Goal: Task Accomplishment & Management: Complete application form

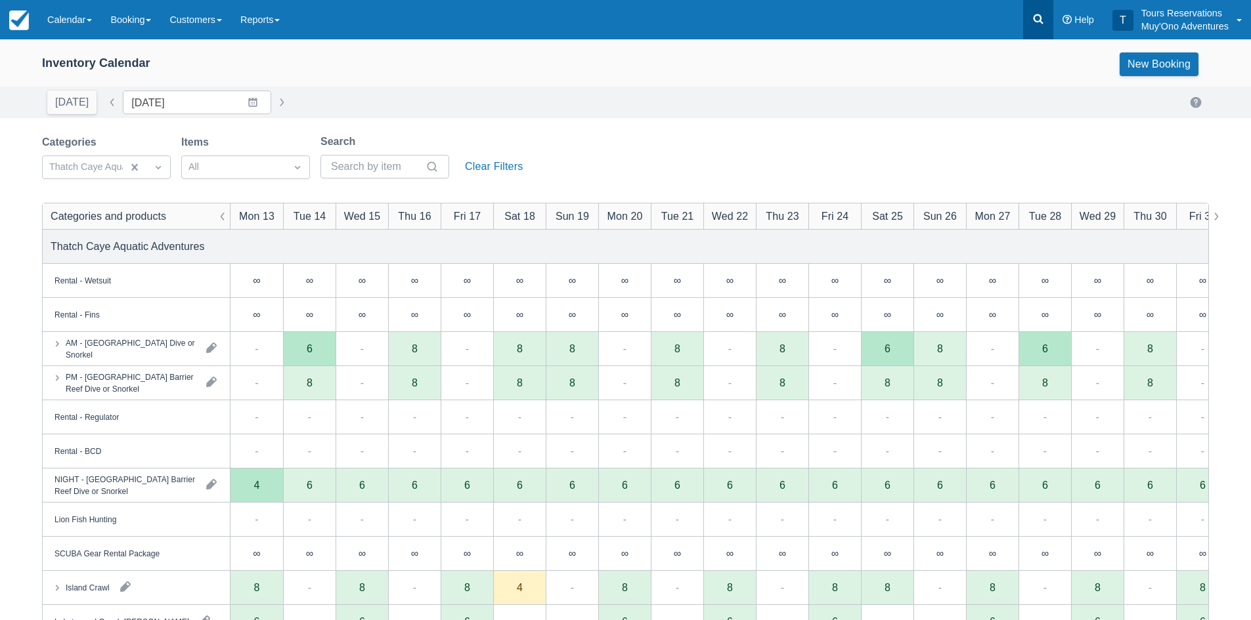
click at [1031, 18] on icon at bounding box center [1037, 18] width 13 height 13
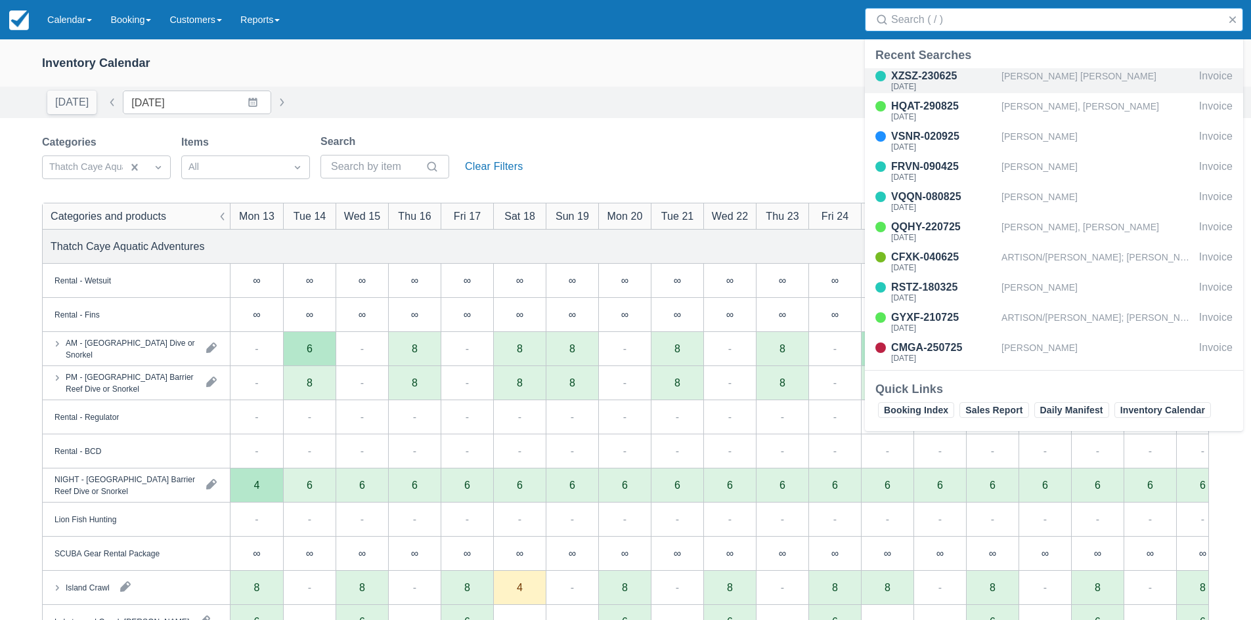
click at [1047, 87] on div "[PERSON_NAME] [PERSON_NAME]" at bounding box center [1097, 80] width 192 height 25
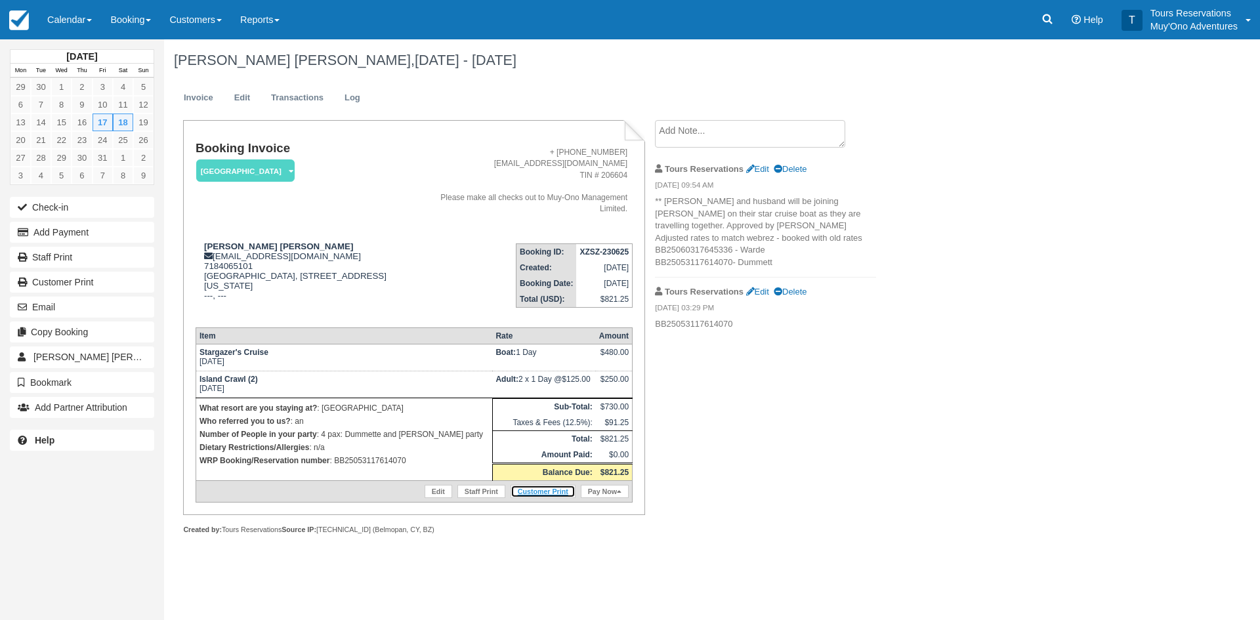
click at [529, 494] on link "Customer Print" at bounding box center [543, 491] width 65 height 13
click at [113, 29] on link "Booking" at bounding box center [130, 19] width 59 height 39
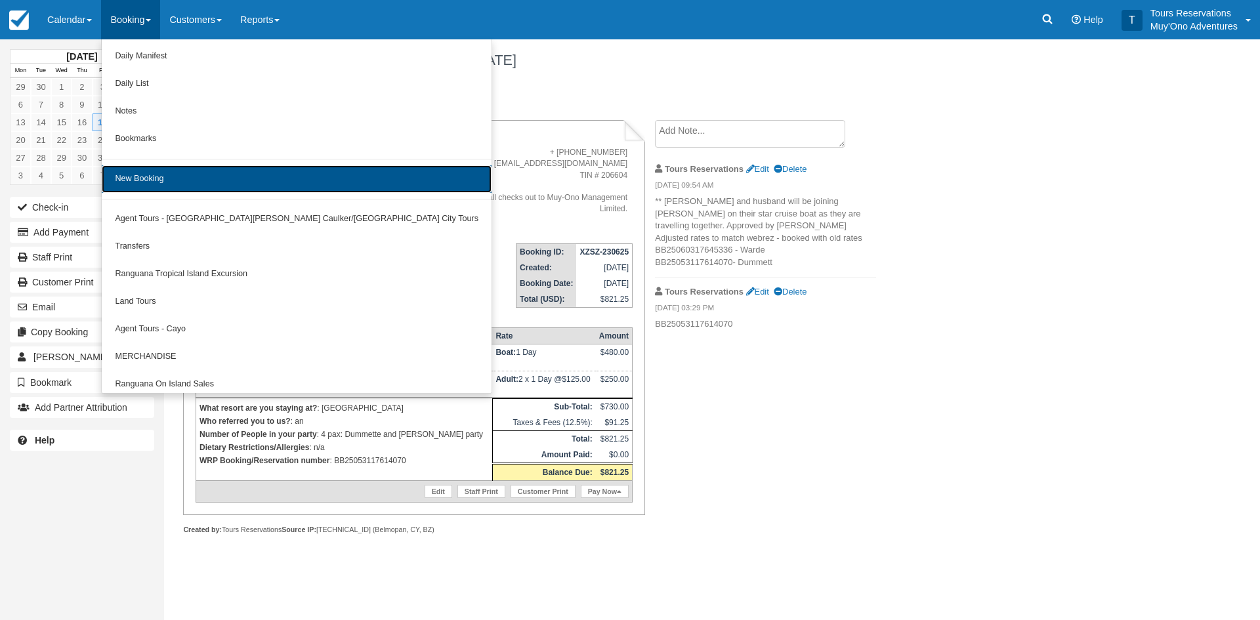
click at [193, 177] on link "New Booking" at bounding box center [297, 179] width 390 height 28
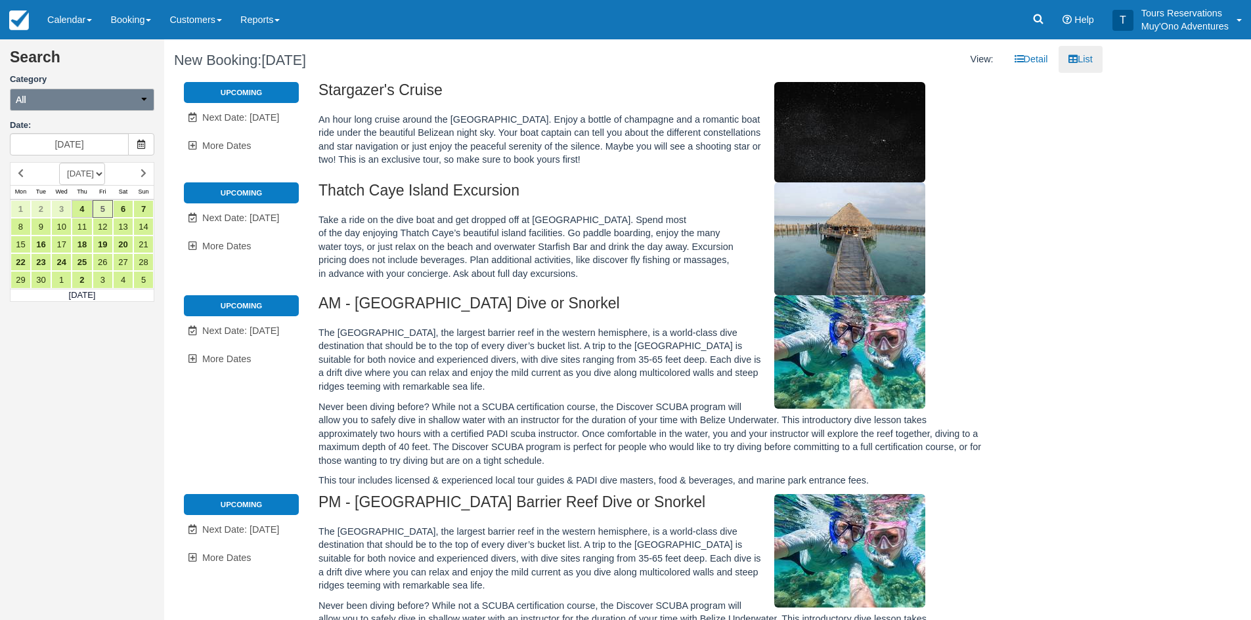
click at [88, 108] on button "All" at bounding box center [82, 100] width 144 height 22
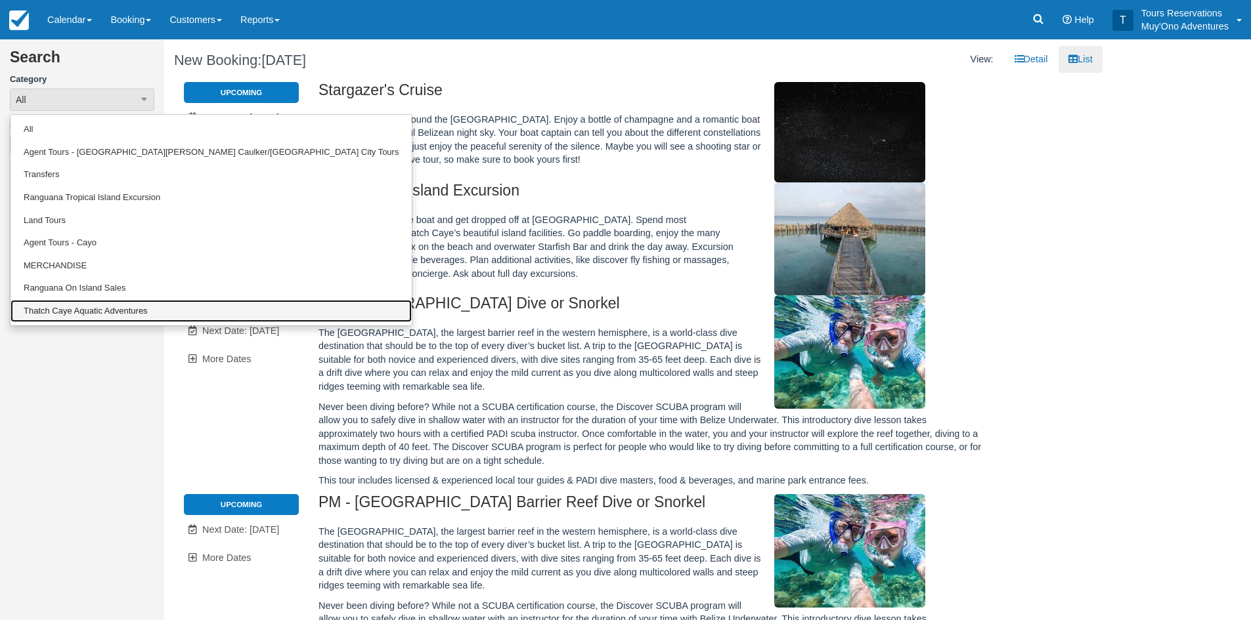
click at [70, 317] on link "Thatch Caye Aquatic Adventures" at bounding box center [211, 311] width 401 height 23
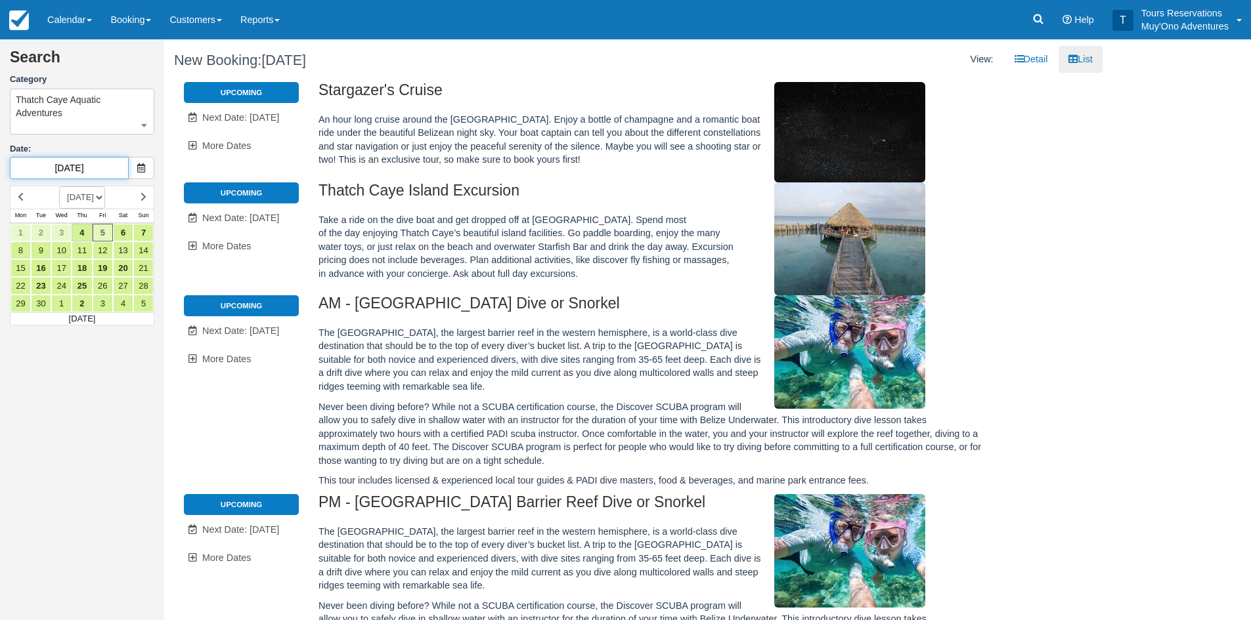
click at [74, 169] on input "09/05/25" at bounding box center [69, 168] width 119 height 22
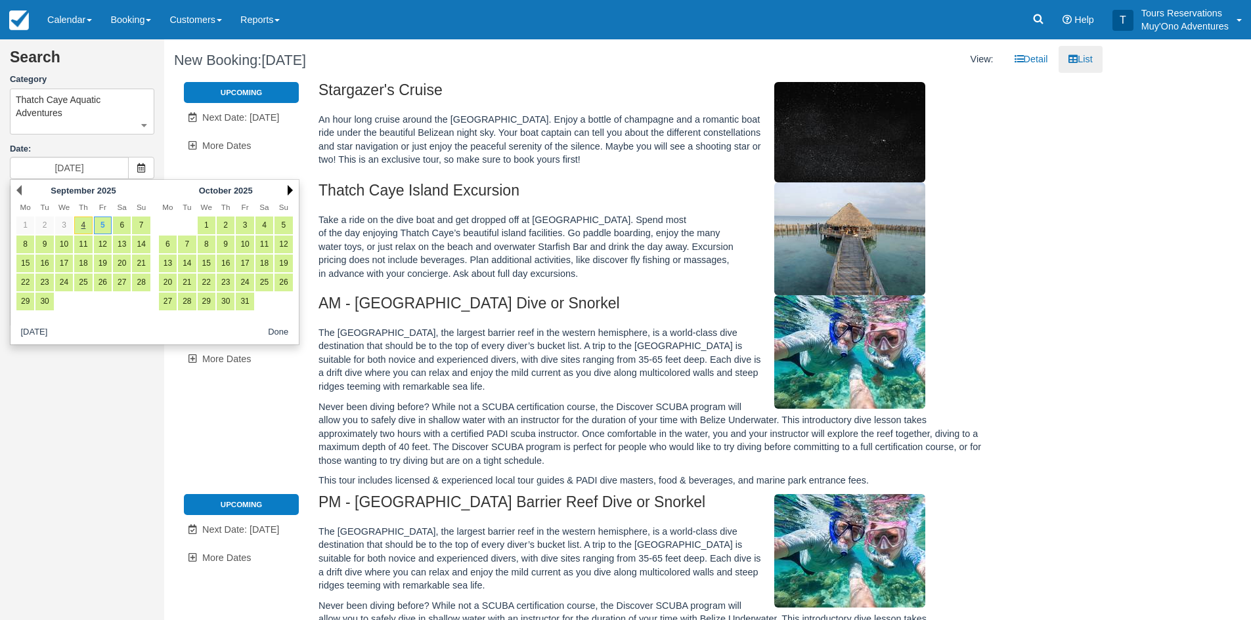
click at [290, 190] on link "Next" at bounding box center [290, 190] width 5 height 11
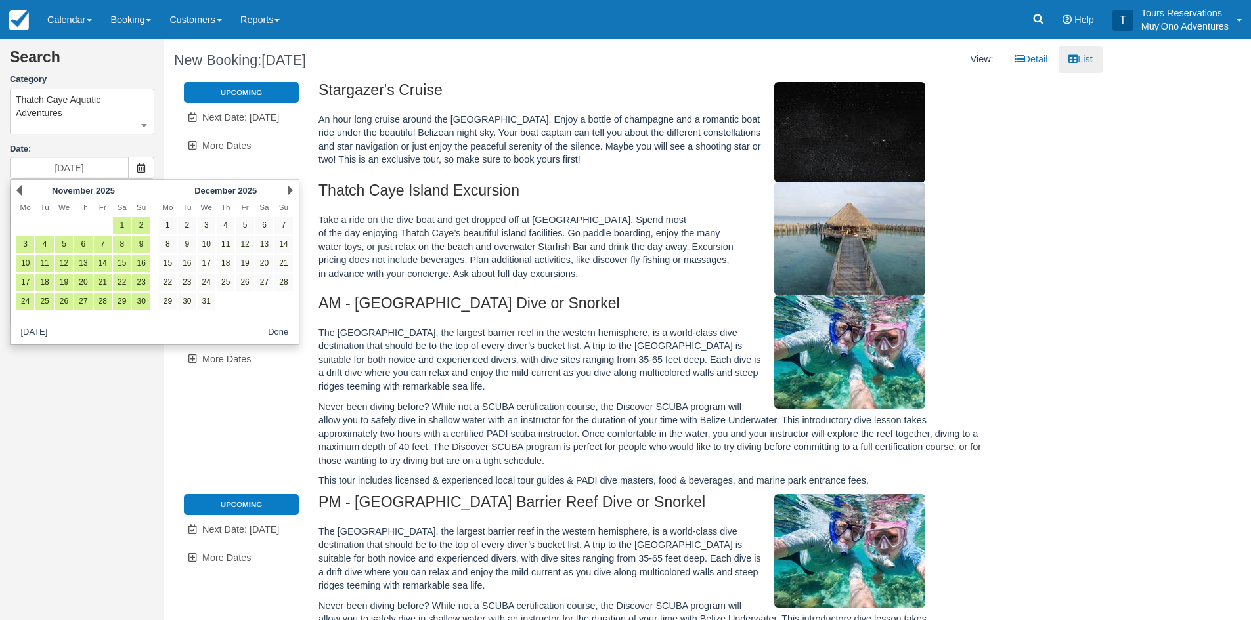
click at [290, 190] on link "Next" at bounding box center [290, 190] width 5 height 11
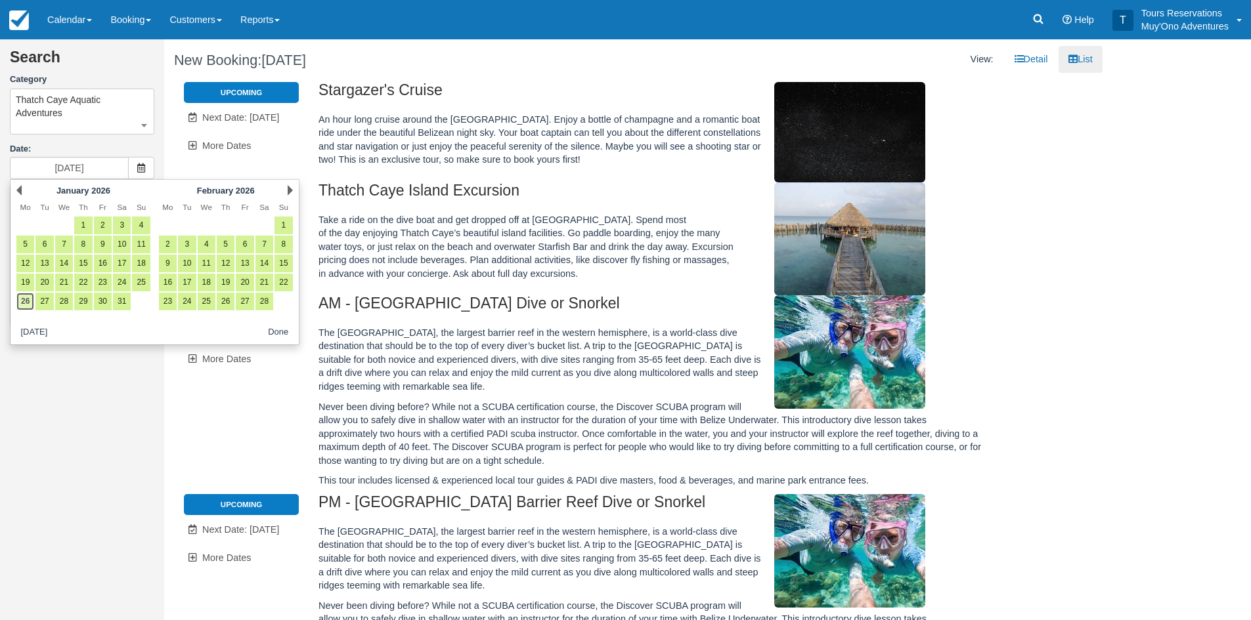
click at [33, 305] on link "26" at bounding box center [25, 302] width 18 height 18
type input "01/26/26"
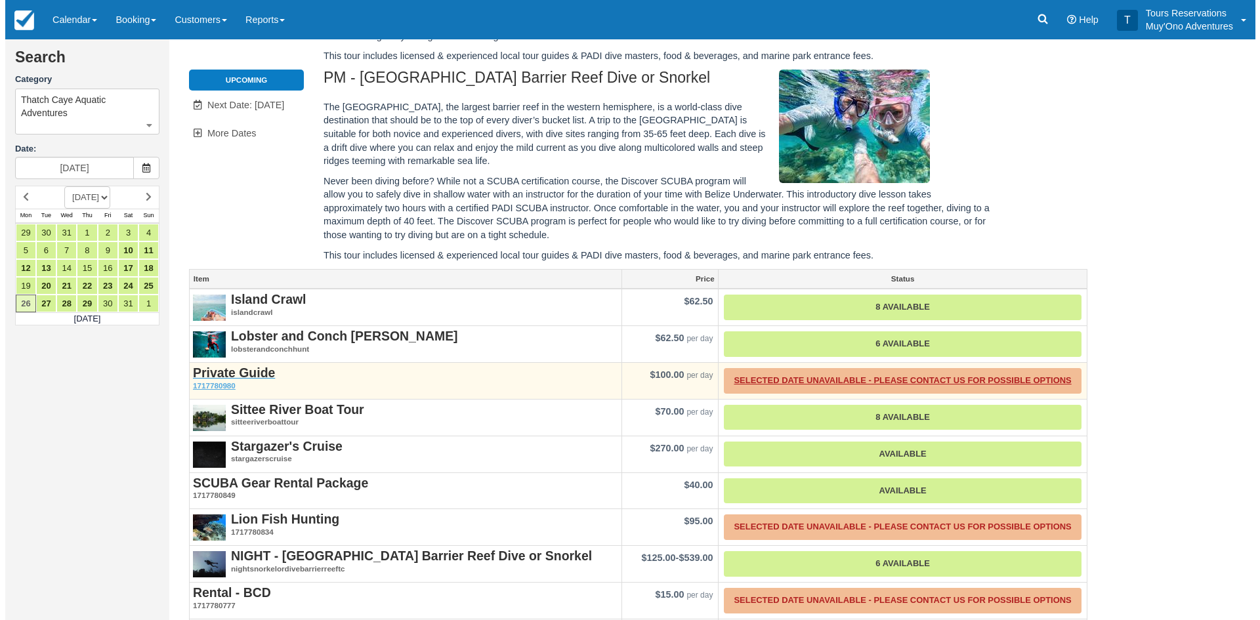
scroll to position [373, 0]
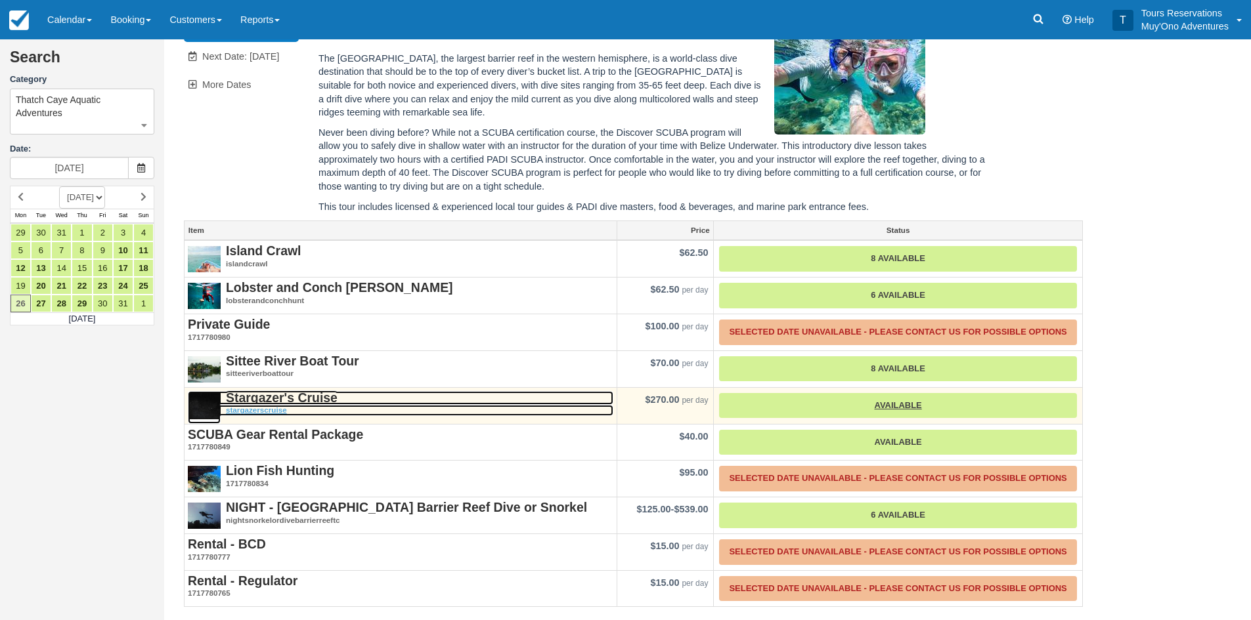
click at [279, 395] on strong "Stargazer's Cruise" at bounding box center [282, 398] width 112 height 14
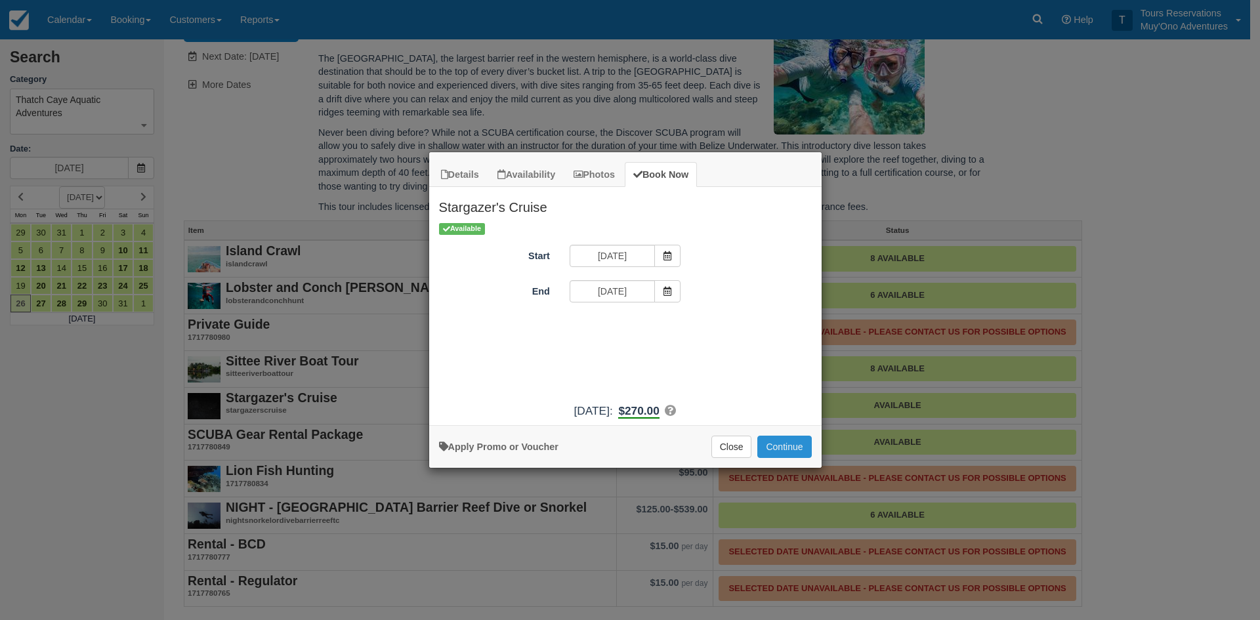
click at [775, 441] on button "Continue" at bounding box center [785, 447] width 54 height 22
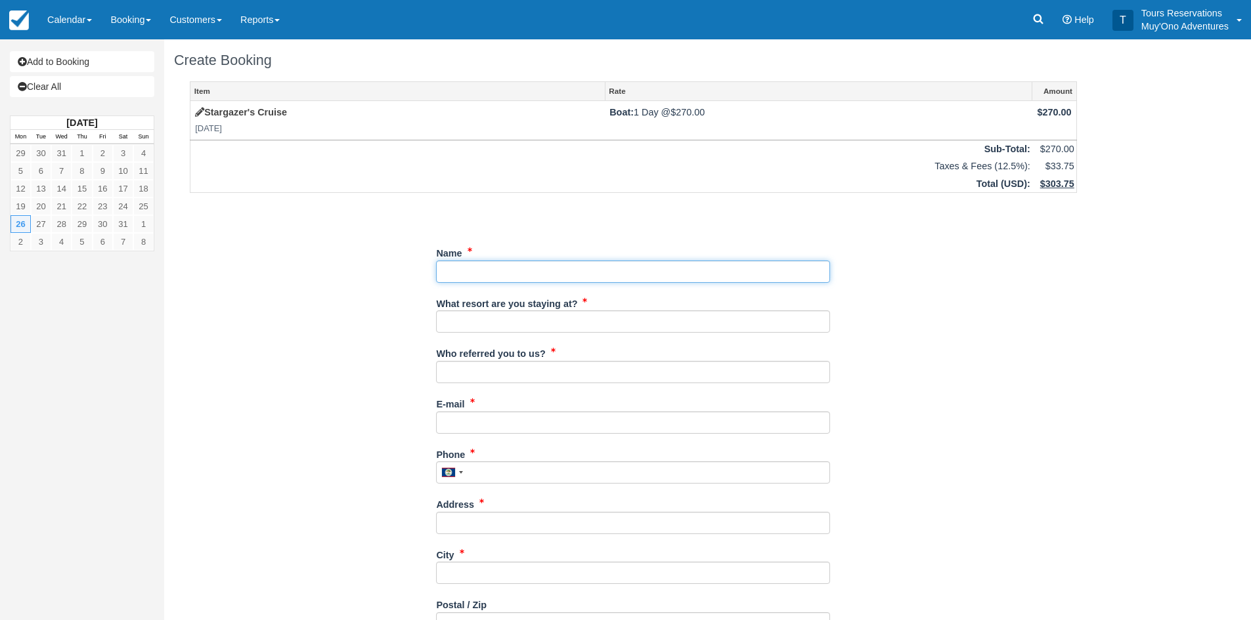
click at [553, 272] on input "Name" at bounding box center [633, 272] width 394 height 22
type input "Harold Floyd"
click at [458, 321] on input "What resort are you staying at?" at bounding box center [633, 322] width 394 height 22
type input "Thatch Caye"
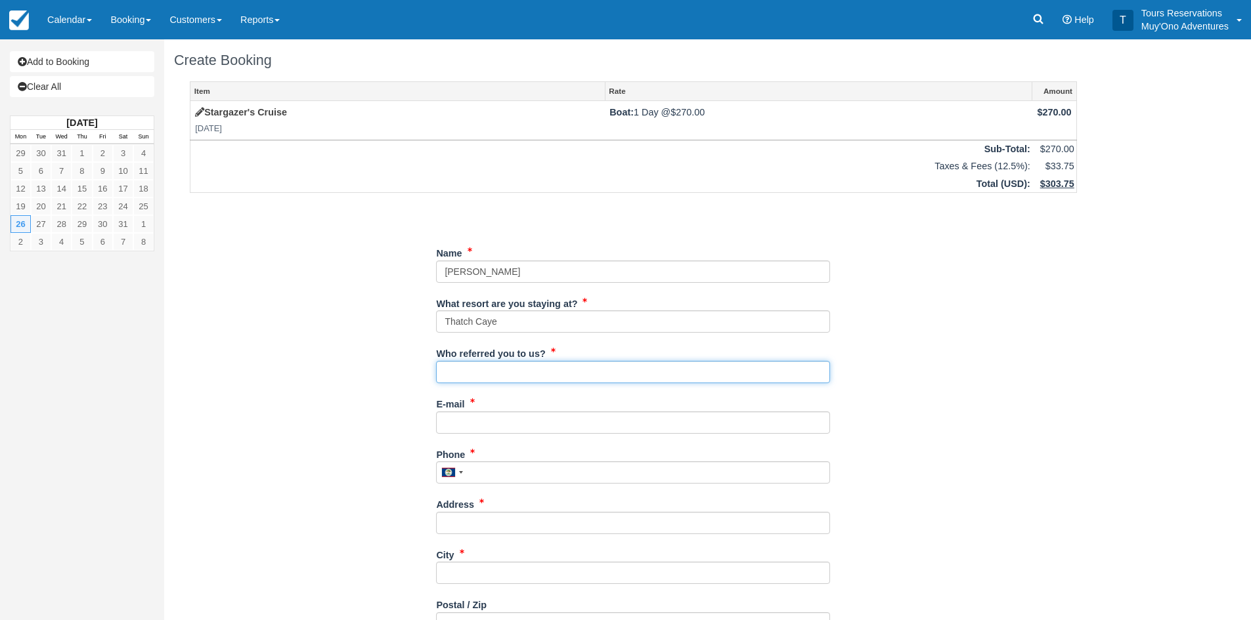
click at [494, 374] on input "Who referred you to us?" at bounding box center [633, 372] width 394 height 22
type input "an"
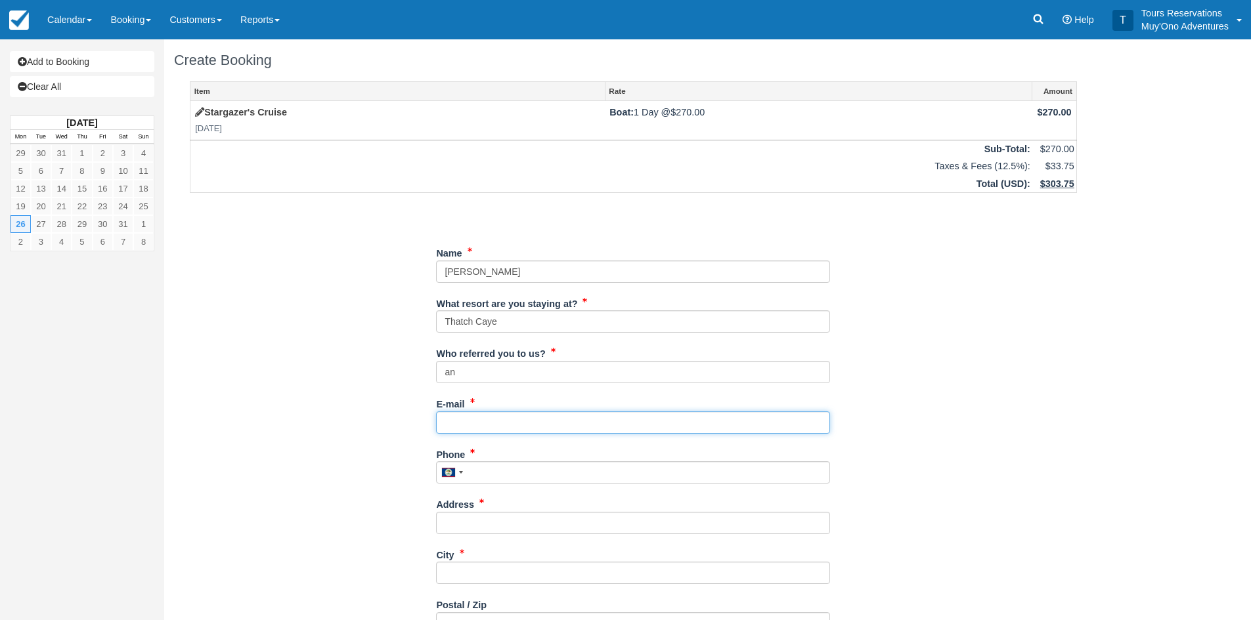
click at [470, 422] on input "E-mail" at bounding box center [633, 423] width 394 height 22
click at [488, 416] on input "E-mail" at bounding box center [633, 423] width 394 height 22
paste input "hfloyd1634@aol.com"
type input "hfloyd1634@aol.com"
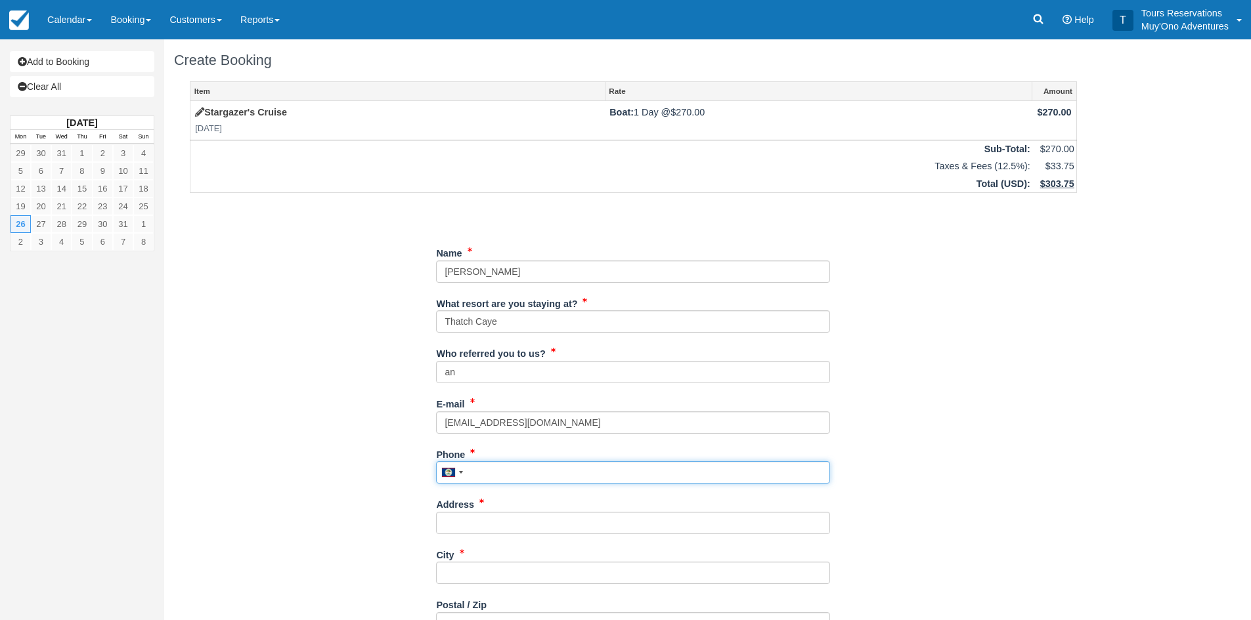
drag, startPoint x: 498, startPoint y: 470, endPoint x: 682, endPoint y: 447, distance: 185.9
click at [498, 471] on input "Phone" at bounding box center [633, 473] width 394 height 22
click at [517, 472] on input "Phone" at bounding box center [633, 473] width 394 height 22
paste input "1 (610) 745-0002"
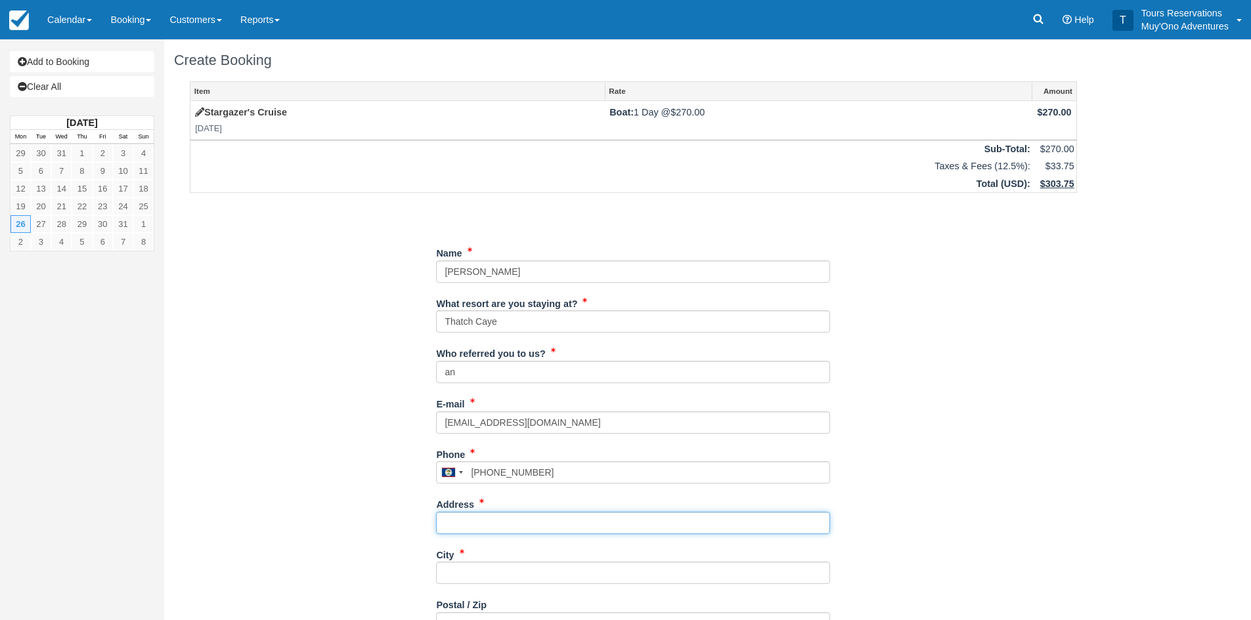
type input "16107450002"
click at [492, 526] on input "Address" at bounding box center [633, 523] width 394 height 22
click at [496, 530] on input "Address" at bounding box center [633, 523] width 394 height 22
paste input "hfloyd1634@aol.com"
type input "hfloyd1634@aol.com"
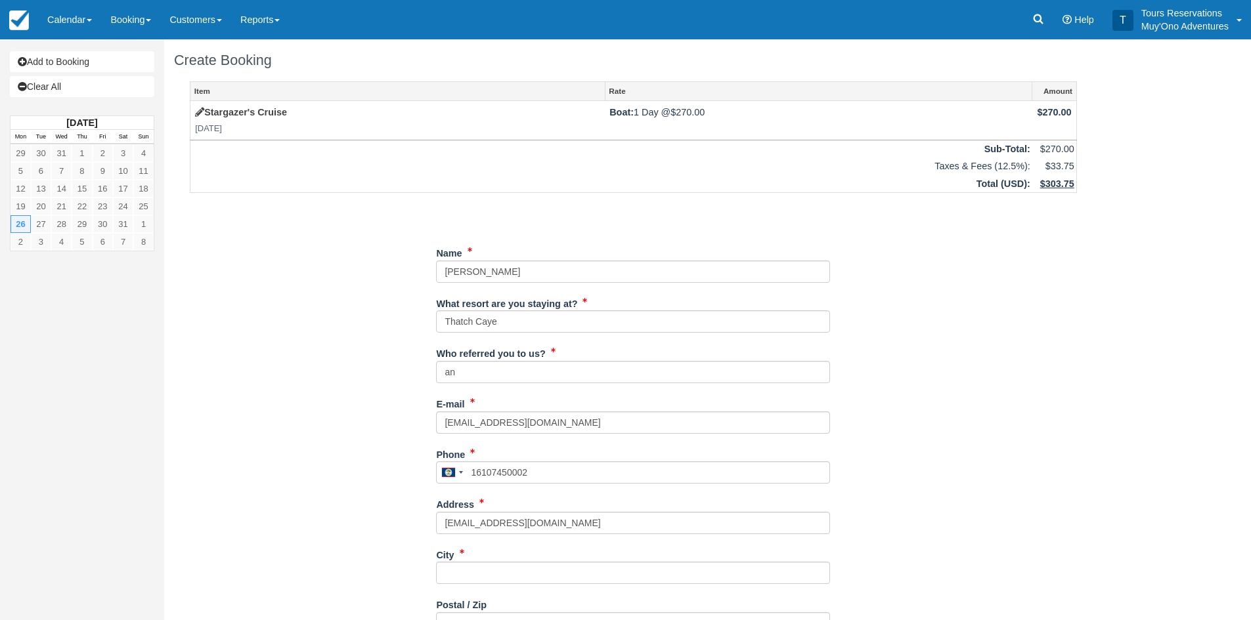
click at [905, 493] on div "Item Rate Amount Stargazer's Cruise Mon Jan 26, 2026 Boat: 1 Day @ $270.00 $270…" at bounding box center [633, 469] width 918 height 777
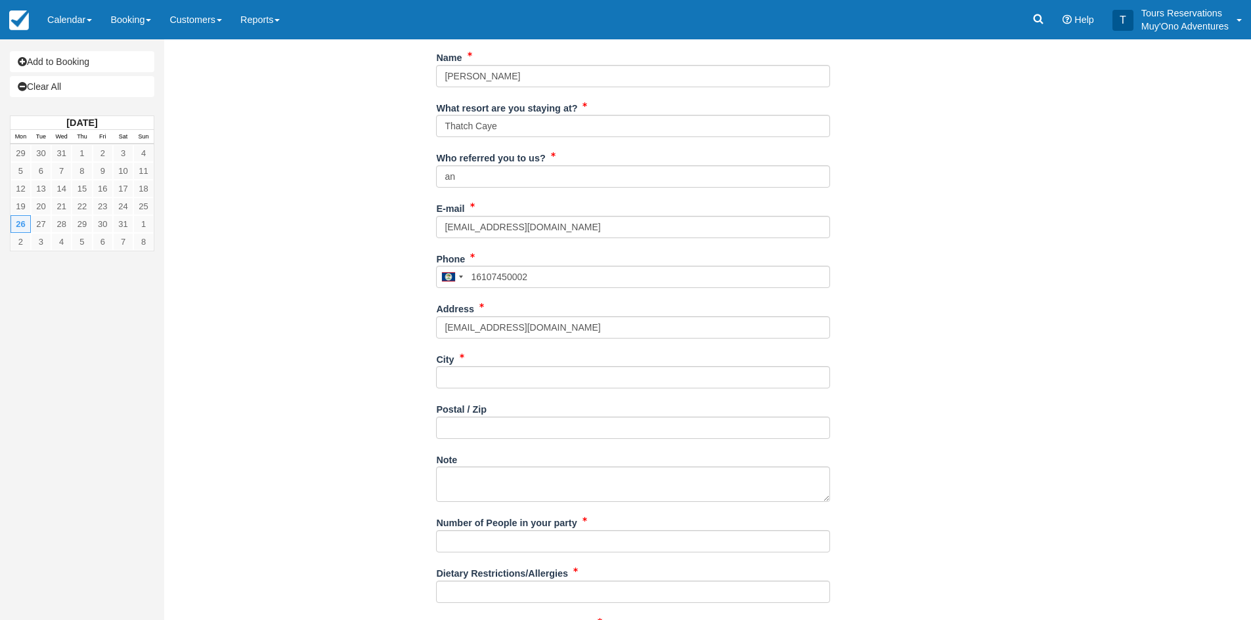
scroll to position [197, 0]
click at [471, 389] on div "City" at bounding box center [633, 372] width 394 height 51
click at [478, 377] on input "City" at bounding box center [633, 376] width 394 height 22
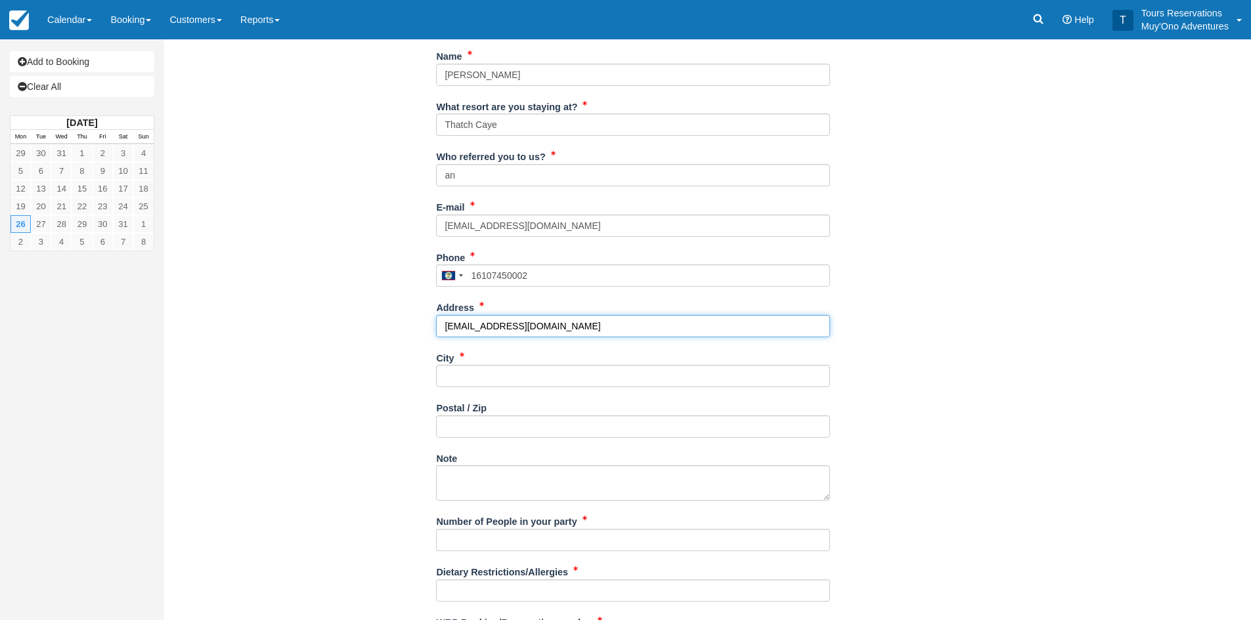
drag, startPoint x: 444, startPoint y: 325, endPoint x: 358, endPoint y: 327, distance: 86.0
click at [358, 327] on div "Item Rate Amount Stargazer's Cruise Mon Jan 26, 2026 Boat: 1 Day @ $270.00 $270…" at bounding box center [633, 272] width 918 height 777
click at [467, 325] on input "Address" at bounding box center [633, 326] width 394 height 22
paste input "205 North Edgmont Street"
type input "205 North Edgmont Street"
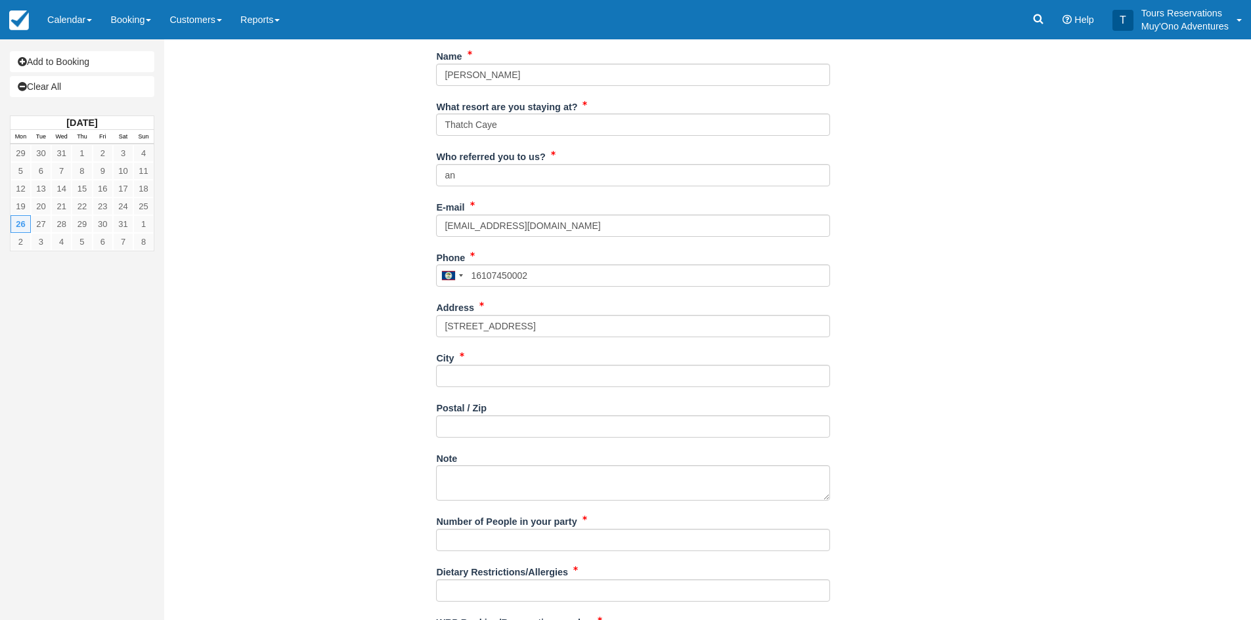
click at [1044, 347] on div "Item Rate Amount Stargazer's Cruise Mon Jan 26, 2026 Boat: 1 Day @ $270.00 $270…" at bounding box center [633, 272] width 918 height 777
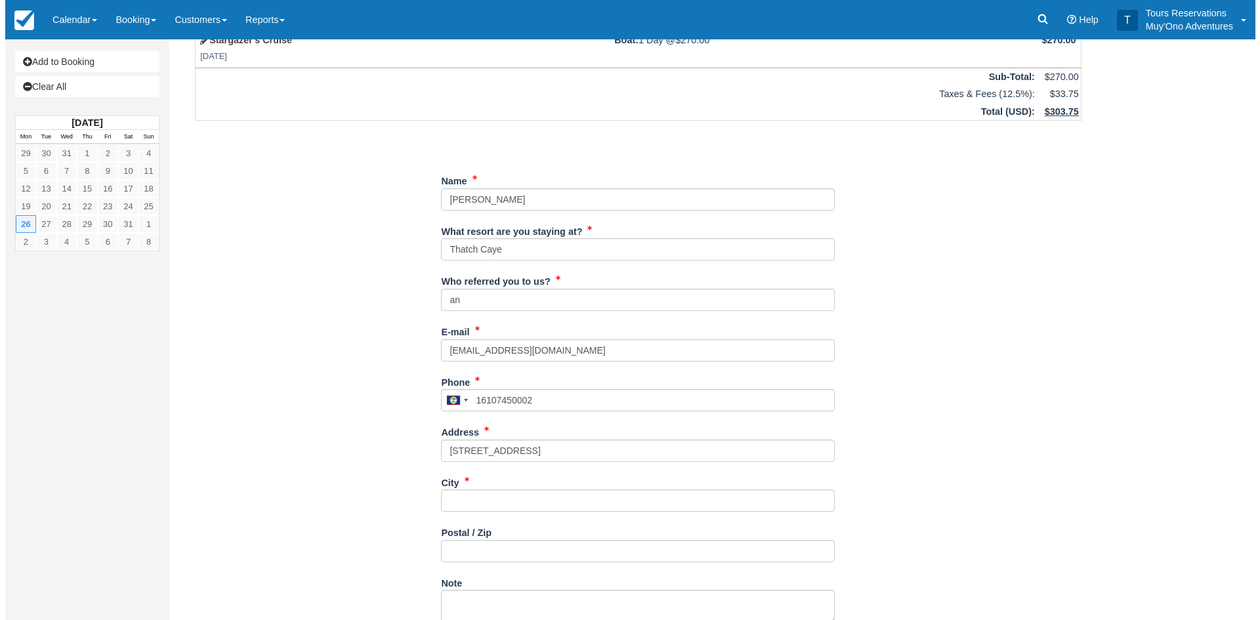
scroll to position [0, 0]
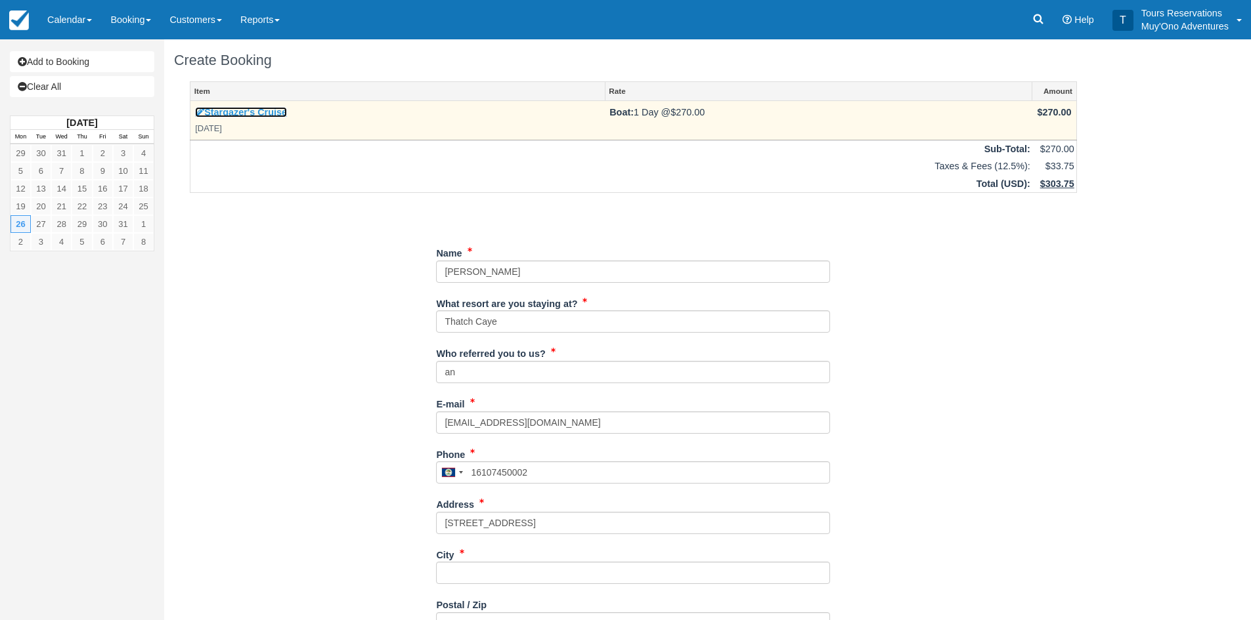
click at [278, 115] on link "Stargazer's Cruise" at bounding box center [241, 112] width 92 height 11
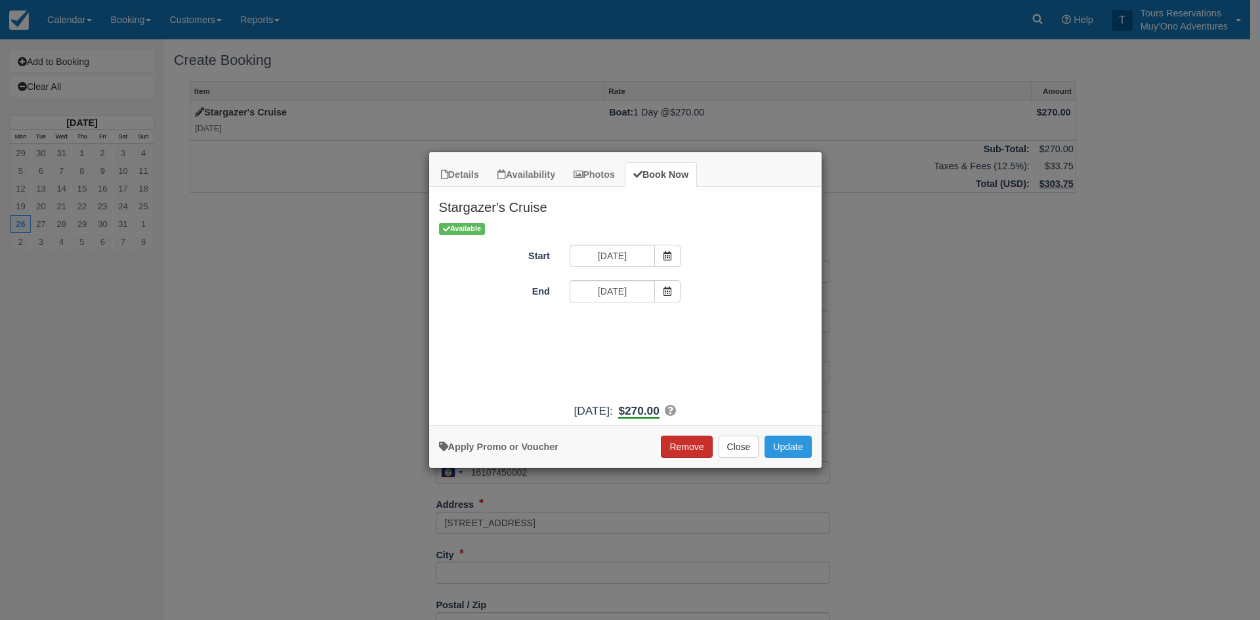
click at [700, 443] on button "Remove" at bounding box center [686, 447] width 51 height 22
